Goal: Find specific fact: Find specific fact

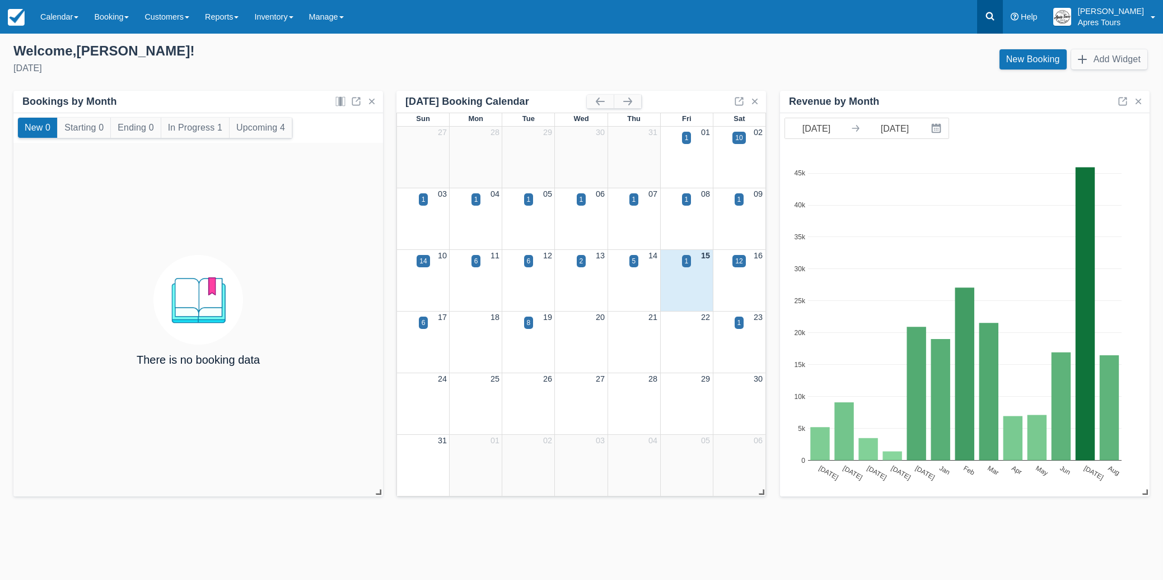
click at [996, 16] on icon at bounding box center [990, 16] width 11 height 11
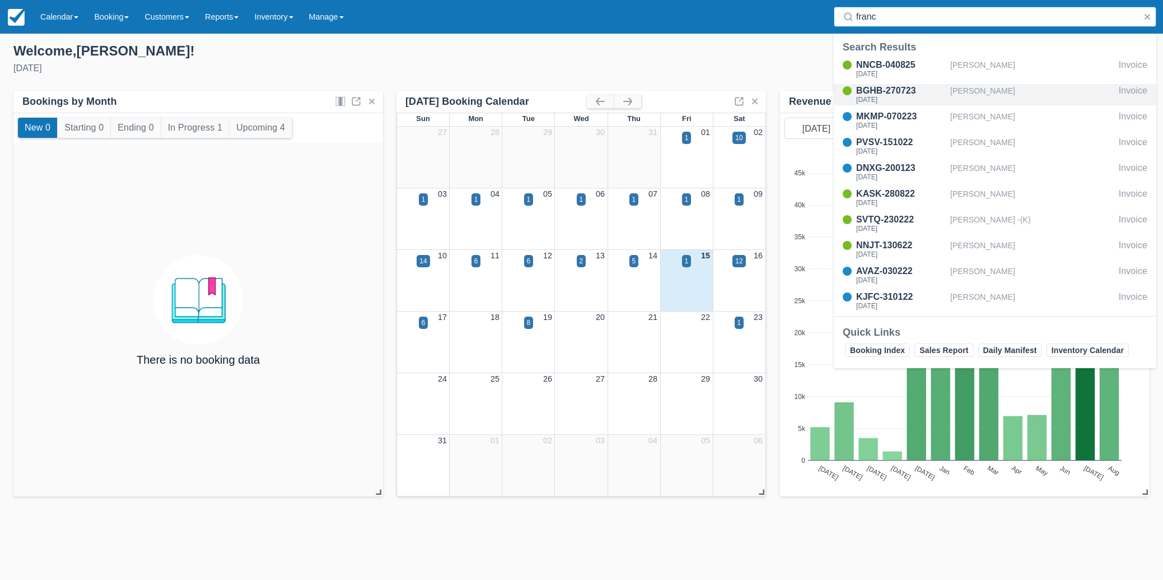
type input "franc"
click at [980, 91] on div "[PERSON_NAME]" at bounding box center [1032, 94] width 164 height 21
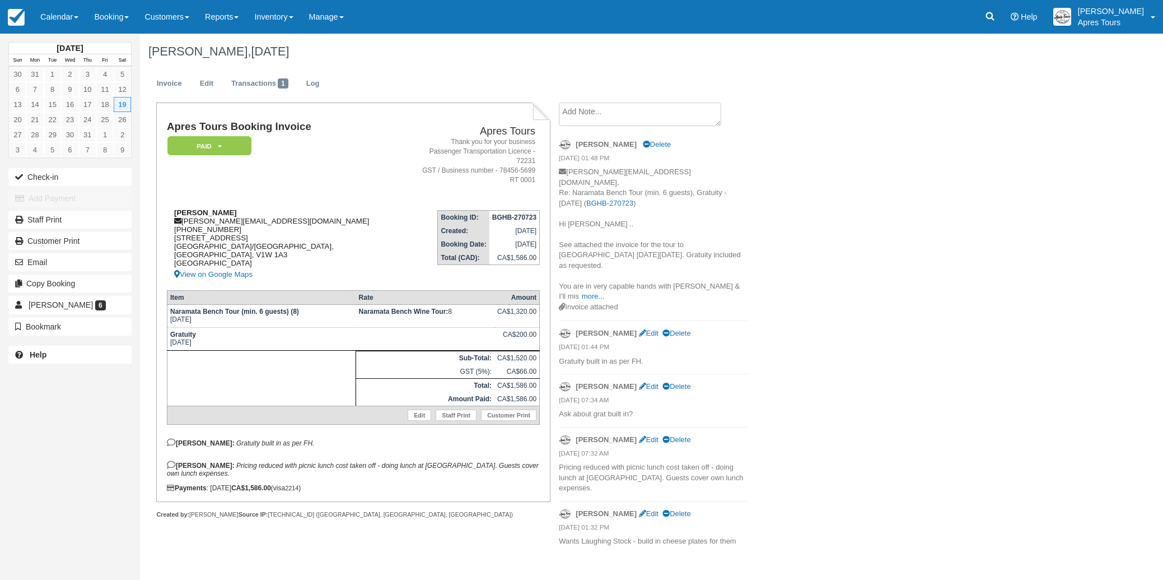
drag, startPoint x: 240, startPoint y: 220, endPoint x: 178, endPoint y: 221, distance: 62.2
click at [174, 220] on div "Francine Horne francine@prowestsales.com 1 (604) 809-1403 4850 Tuscany Lane Van…" at bounding box center [288, 244] width 242 height 73
copy div "4850 Tuscany Lane"
click at [875, 218] on div "Francine Horne, August 19 2023 Invoice Edit Transactions 1 Log Apres Tours Book…" at bounding box center [576, 294] width 873 height 520
click at [17, 19] on img at bounding box center [16, 17] width 17 height 17
